Goal: Book appointment/travel/reservation

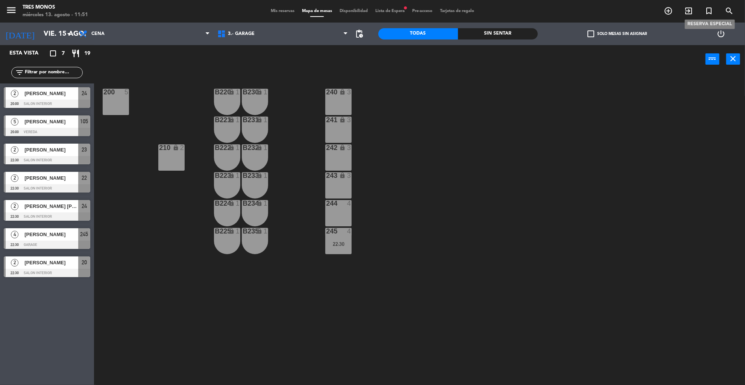
click at [707, 14] on icon "turned_in_not" at bounding box center [709, 10] width 9 height 9
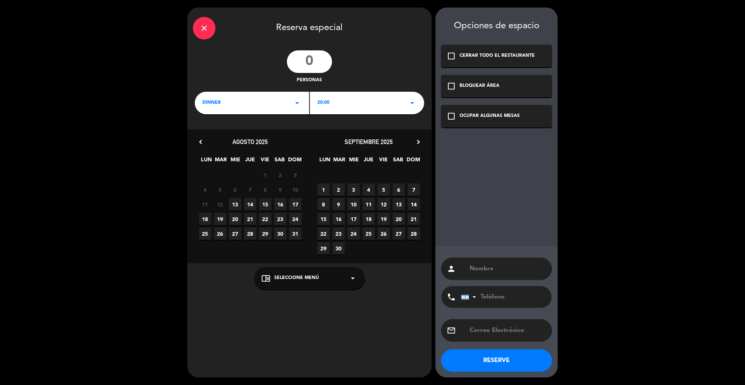
click at [317, 68] on input "number" at bounding box center [309, 61] width 45 height 23
type input "15"
click at [266, 202] on span "15" at bounding box center [265, 204] width 12 height 12
click at [320, 285] on div "chrome_reader_mode Seleccione Menú arrow_drop_down" at bounding box center [309, 278] width 111 height 23
click at [275, 259] on div "GARAGE" at bounding box center [310, 260] width 96 height 8
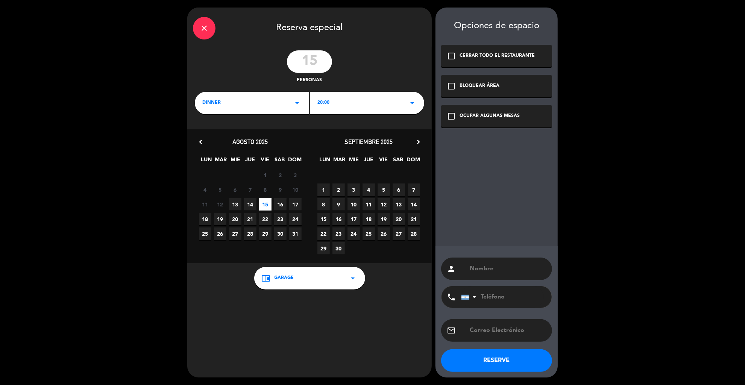
click at [476, 119] on div "OCUPAR ALGUNAS MESAS" at bounding box center [490, 116] width 60 height 8
click at [512, 325] on div "email" at bounding box center [496, 330] width 111 height 23
click at [505, 331] on input "text" at bounding box center [508, 330] width 78 height 11
paste input "[EMAIL_ADDRESS][DOMAIN_NAME]"
type input "[EMAIL_ADDRESS][DOMAIN_NAME]"
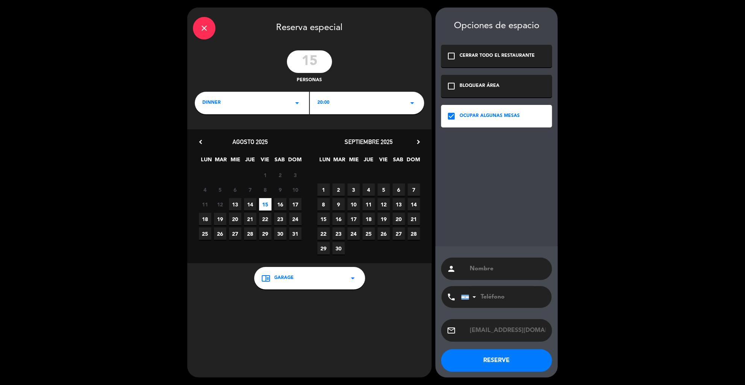
click at [494, 261] on div "person" at bounding box center [496, 269] width 111 height 23
click at [493, 269] on input "text" at bounding box center [508, 269] width 78 height 11
type input "[PERSON_NAME]"
click at [498, 363] on button "RESERVE" at bounding box center [496, 361] width 111 height 23
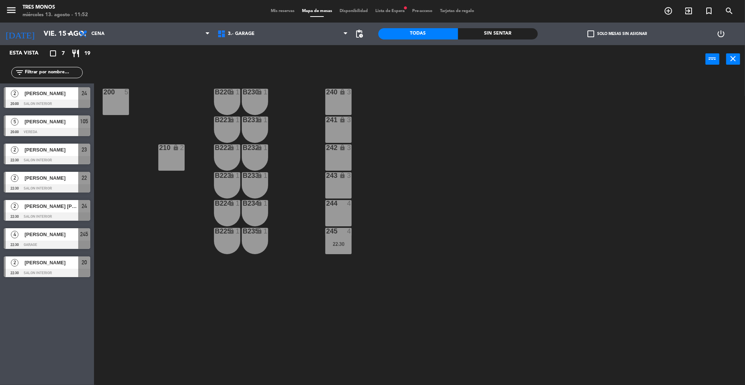
click at [277, 10] on span "Mis reservas" at bounding box center [282, 11] width 31 height 4
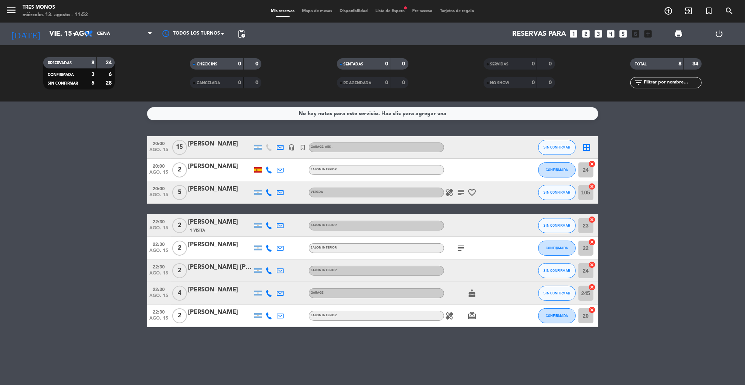
click at [584, 148] on icon "border_all" at bounding box center [587, 147] width 9 height 9
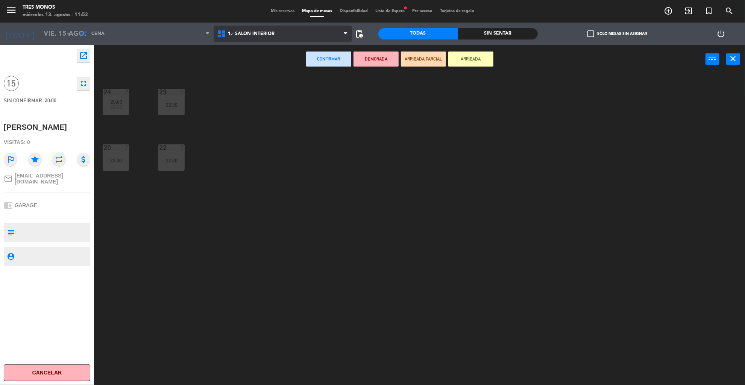
click at [293, 26] on span "1.- Salon Interior" at bounding box center [283, 34] width 138 height 17
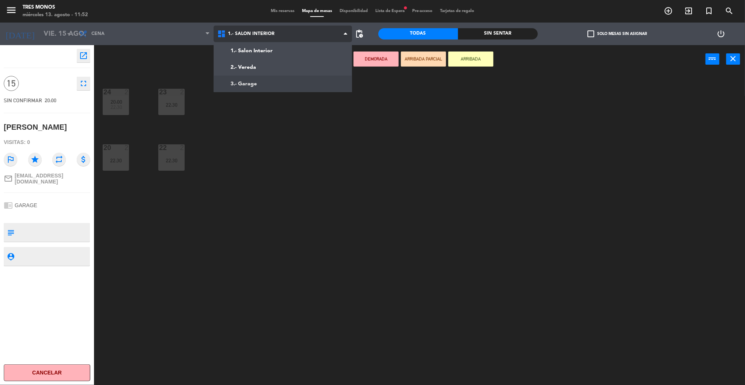
click at [247, 84] on ng-component "menu Tres Monos miércoles 13. agosto - 11:52 Mis reservas Mapa de mesas Disponi…" at bounding box center [372, 194] width 745 height 388
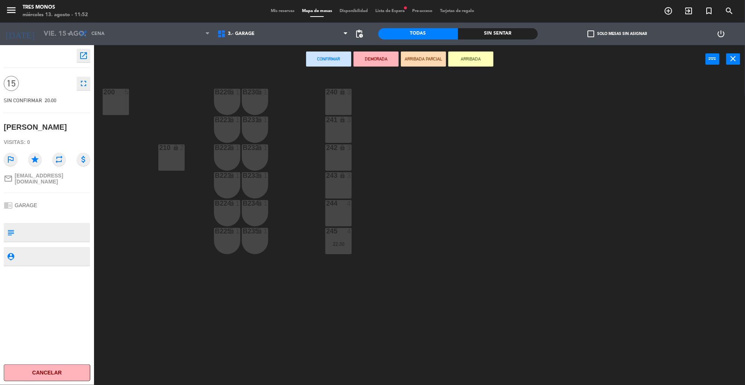
click at [343, 109] on div "240 lock 3" at bounding box center [338, 102] width 26 height 26
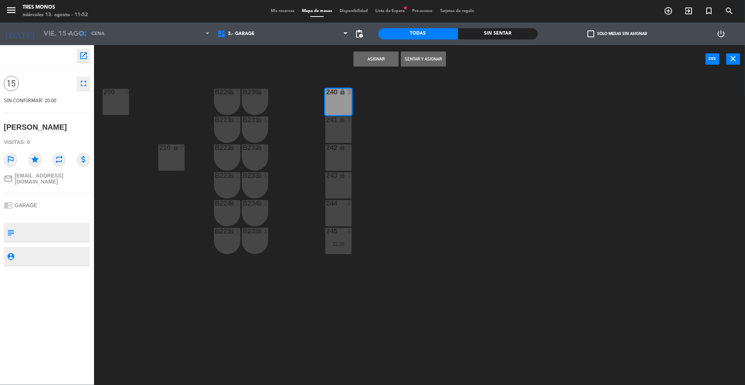
click at [343, 130] on div "241 lock 3" at bounding box center [338, 130] width 26 height 26
click at [343, 152] on div "242 lock 3" at bounding box center [338, 157] width 26 height 26
click at [342, 184] on div "243 lock 3" at bounding box center [338, 185] width 26 height 26
click at [378, 61] on button "Asignar" at bounding box center [376, 59] width 45 height 15
